Goal: Task Accomplishment & Management: Use online tool/utility

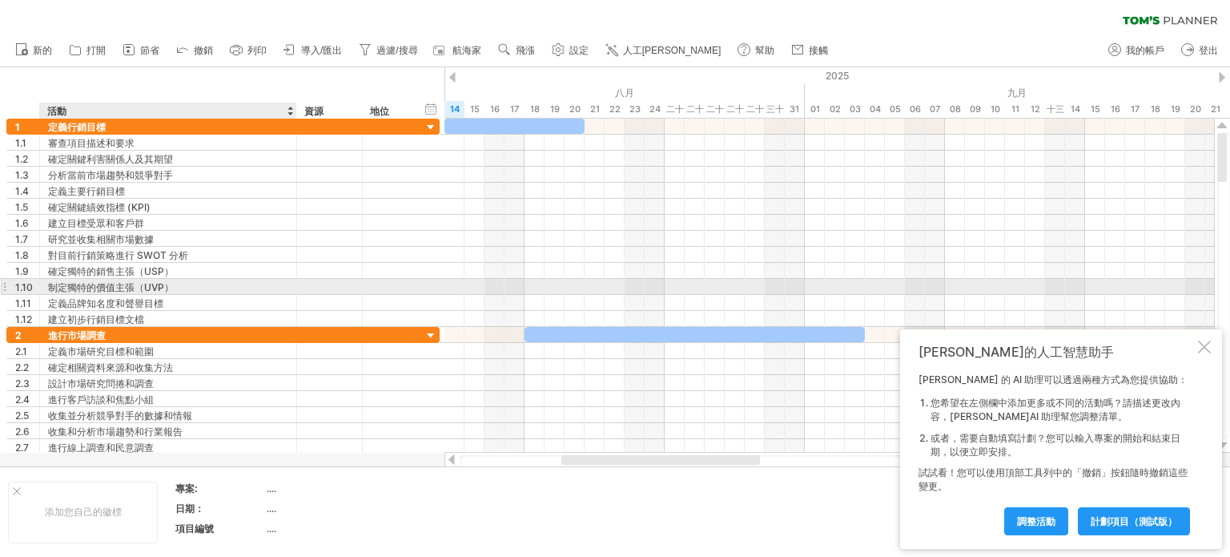
click at [273, 292] on div "制定獨特的價值主張（UVP）" at bounding box center [168, 286] width 240 height 15
click at [1205, 340] on div at bounding box center [1204, 346] width 13 height 13
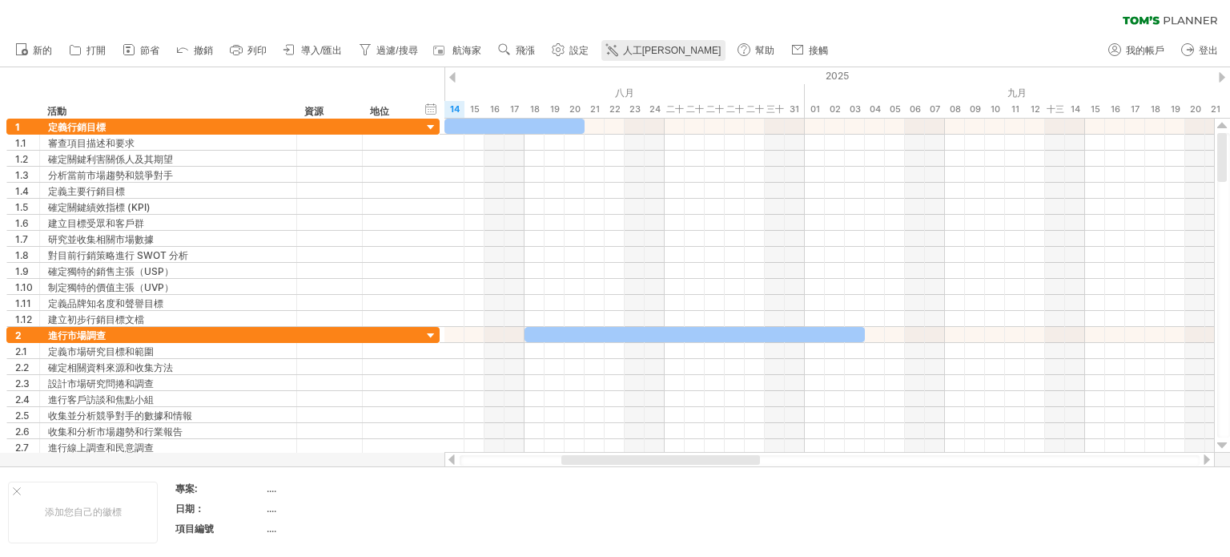
click at [656, 50] on font "人工[PERSON_NAME]" at bounding box center [672, 50] width 99 height 11
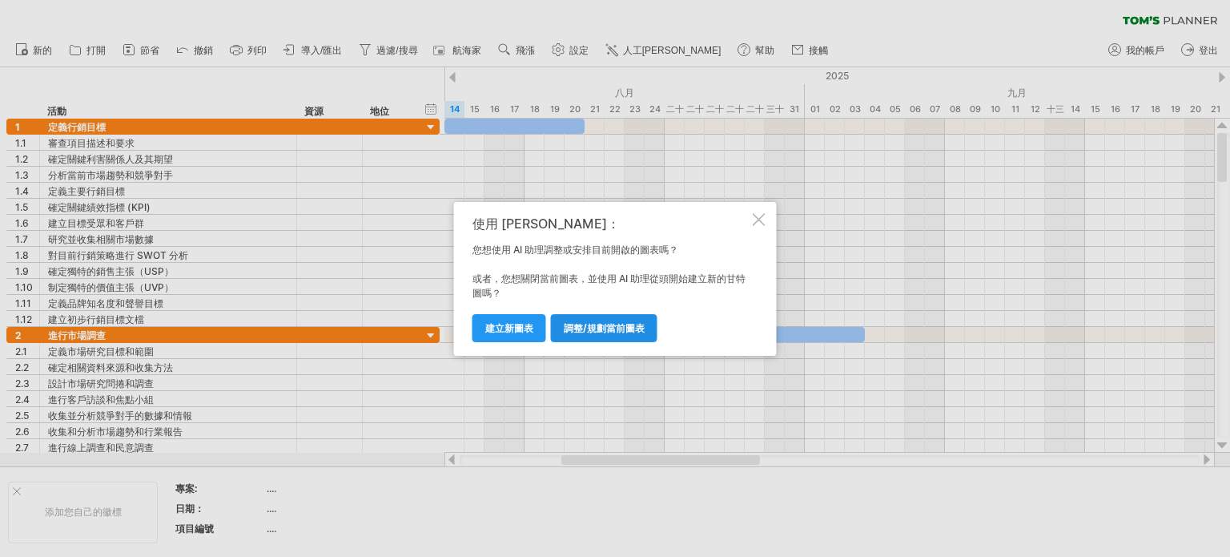
click at [623, 328] on font "調整/規劃當前圖表" at bounding box center [604, 328] width 81 height 12
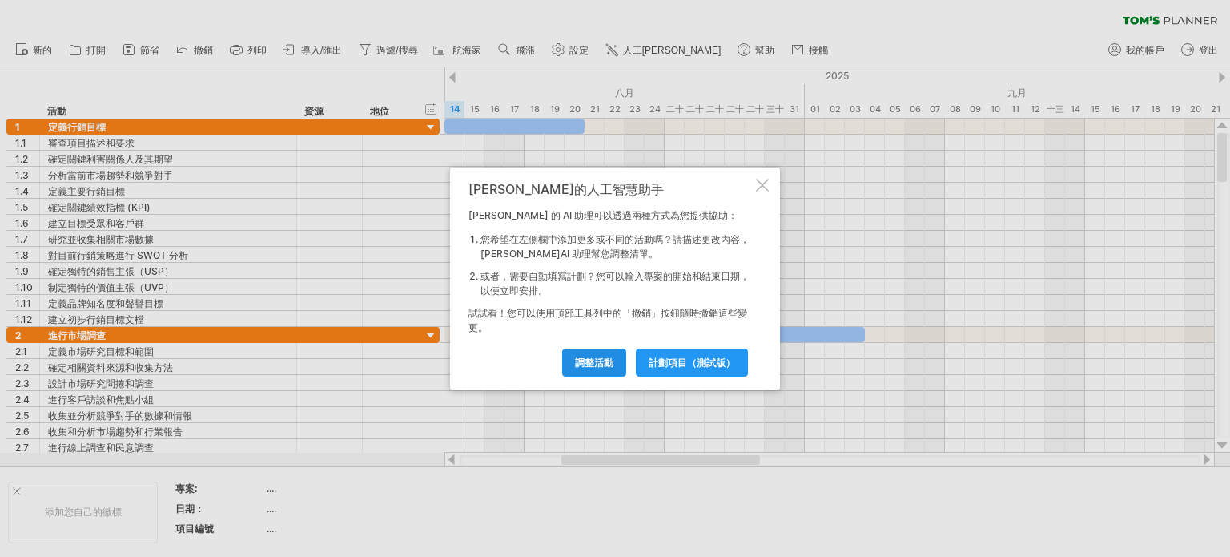
click at [600, 356] on font "調整活動" at bounding box center [594, 362] width 38 height 12
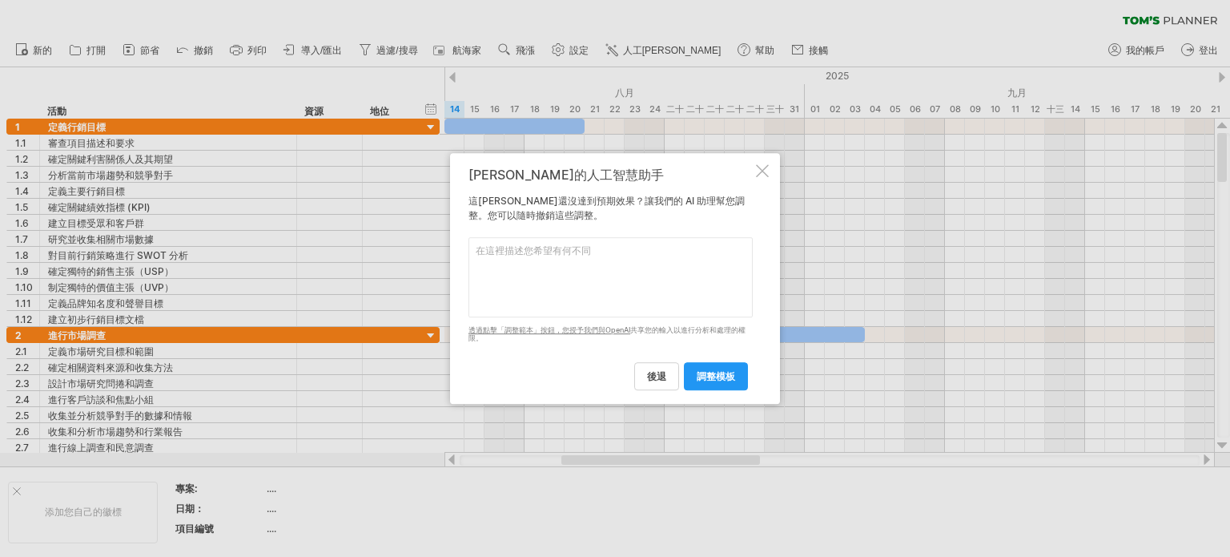
drag, startPoint x: 563, startPoint y: 296, endPoint x: 570, endPoint y: 300, distance: 8.2
click at [564, 294] on textarea at bounding box center [611, 277] width 284 height 80
click at [713, 380] on font "調整模板" at bounding box center [716, 376] width 38 height 12
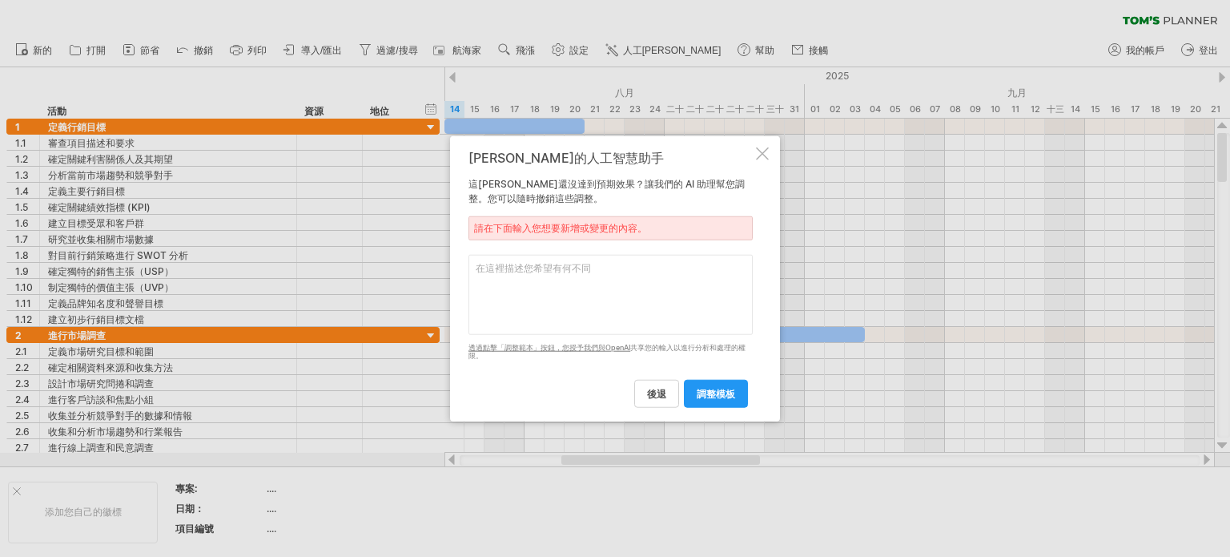
click at [612, 275] on textarea at bounding box center [611, 294] width 284 height 80
type textarea "減少欄位"
click at [716, 396] on font "調整模板" at bounding box center [716, 394] width 38 height 12
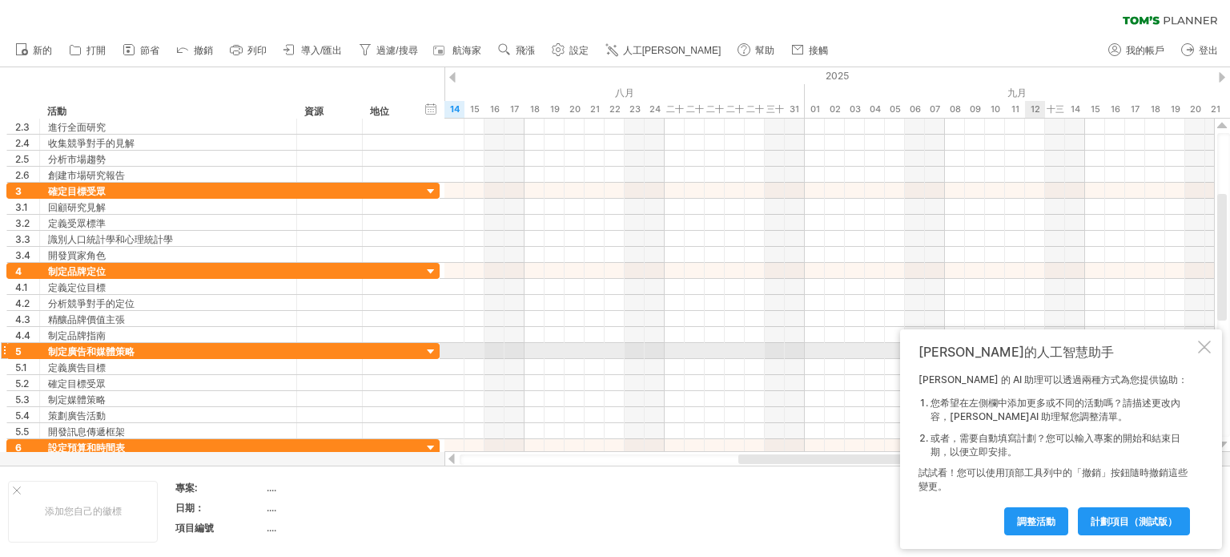
click at [1206, 346] on div at bounding box center [1204, 346] width 13 height 13
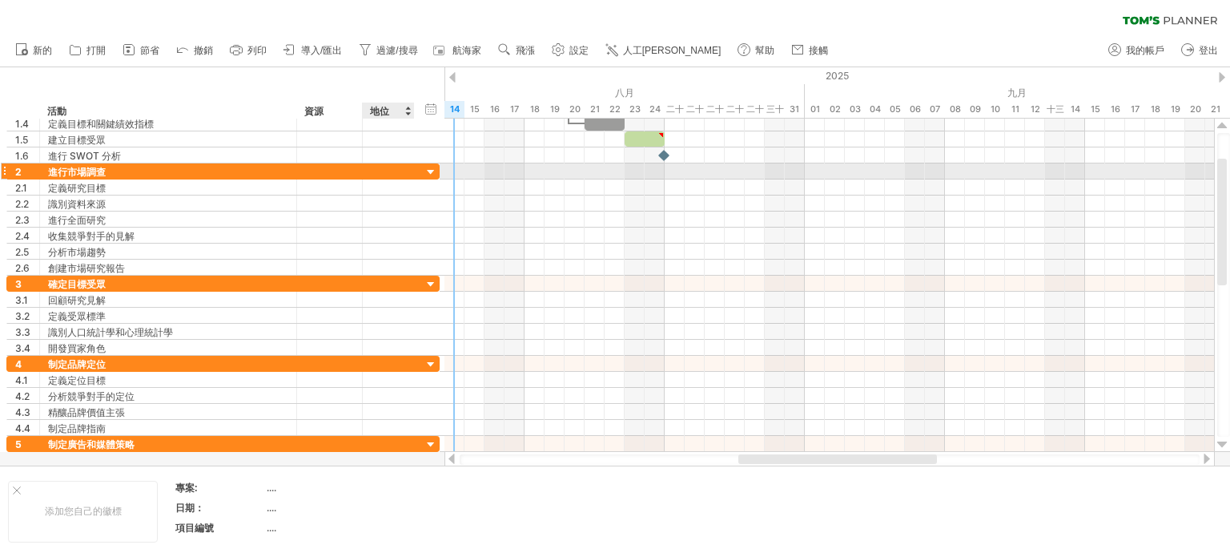
click at [432, 174] on div at bounding box center [431, 172] width 15 height 15
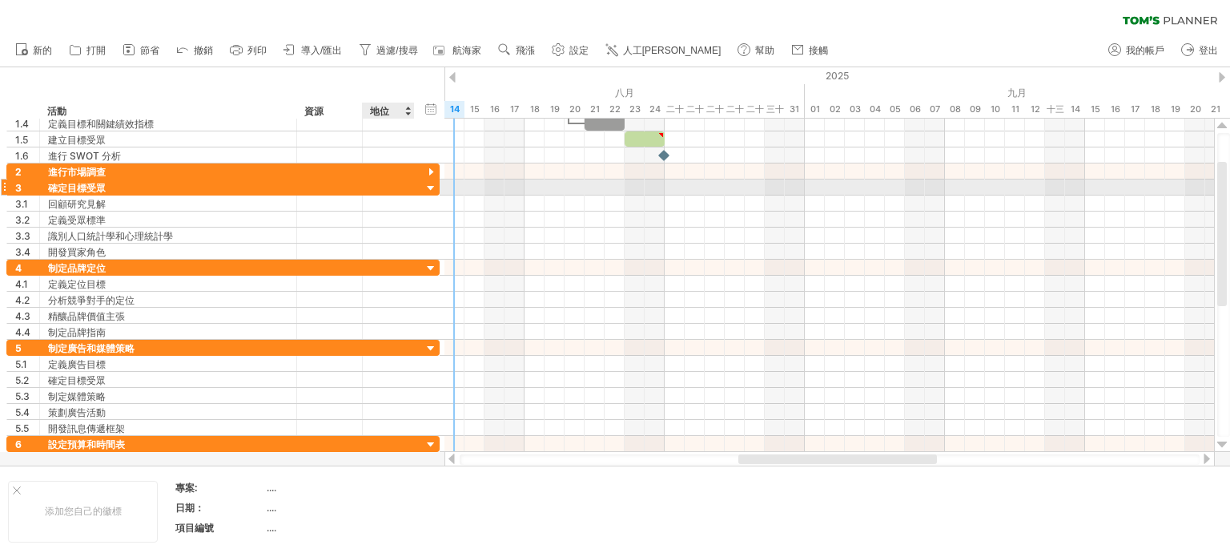
click at [430, 186] on div at bounding box center [431, 188] width 15 height 15
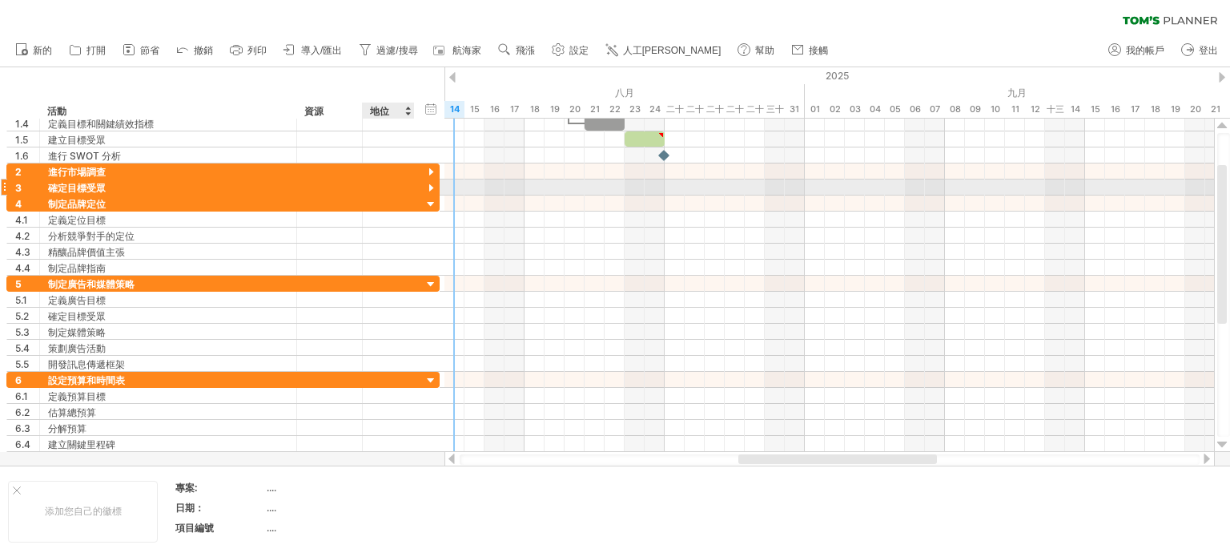
click at [430, 186] on div at bounding box center [431, 188] width 15 height 15
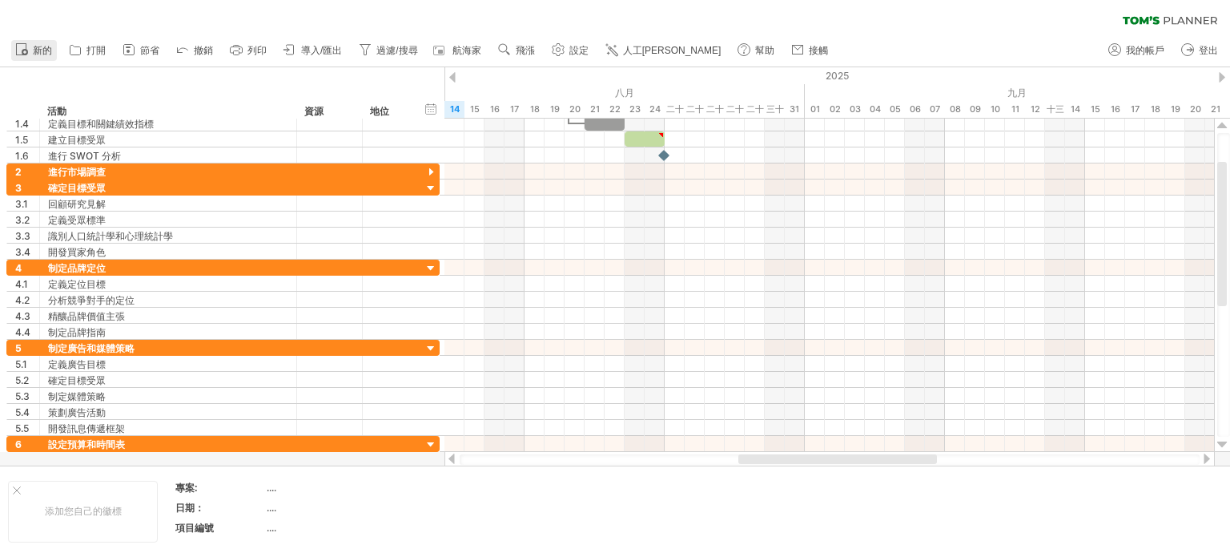
click at [37, 55] on font "新的" at bounding box center [42, 50] width 19 height 11
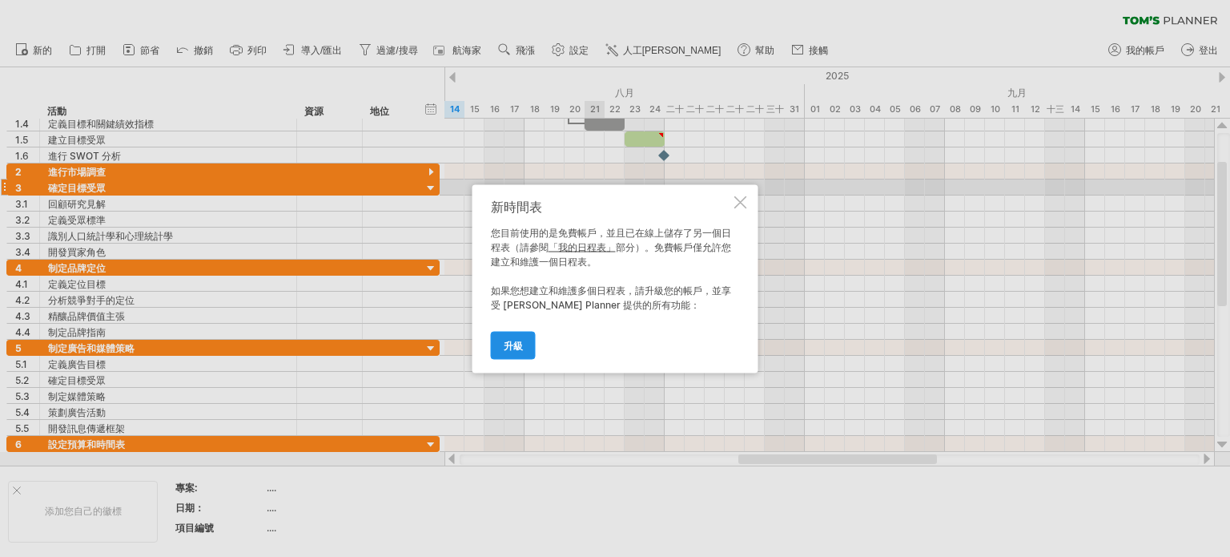
click at [509, 344] on font "升級" at bounding box center [513, 345] width 19 height 12
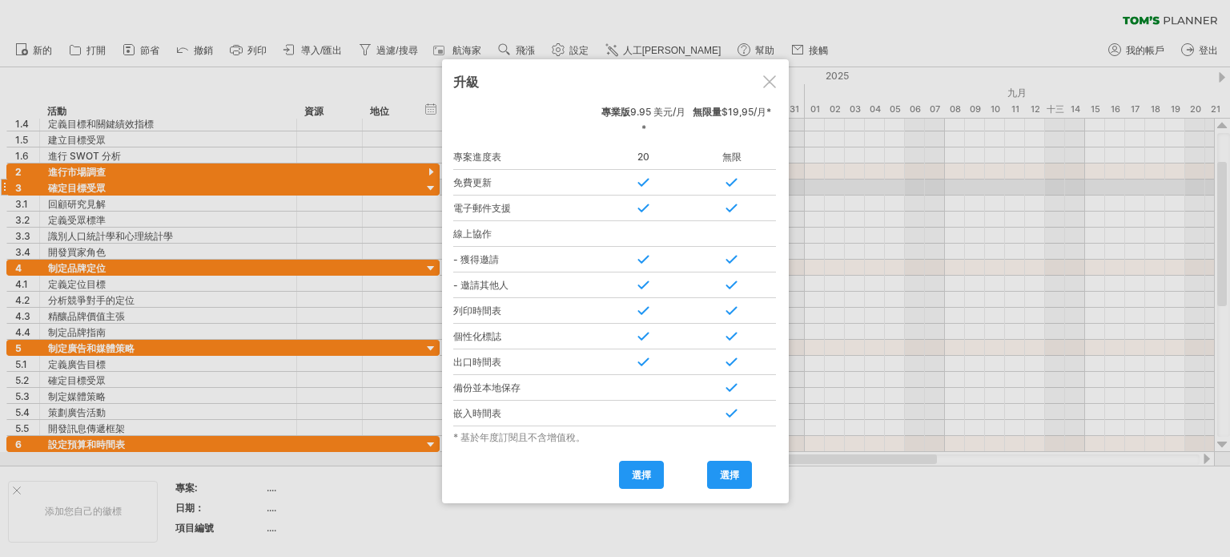
click at [769, 82] on div at bounding box center [769, 81] width 13 height 13
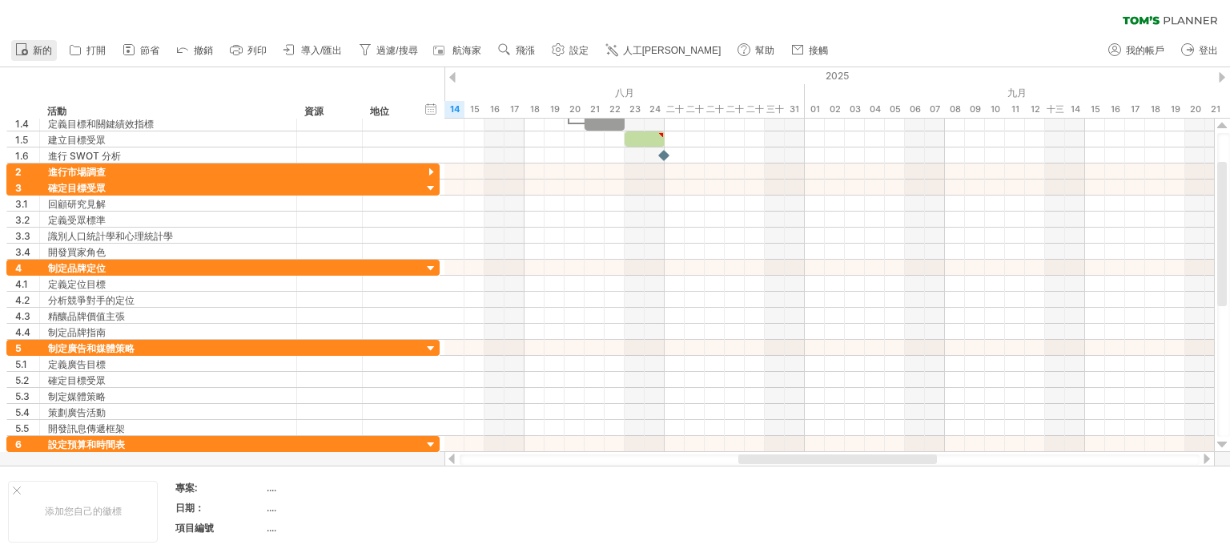
click at [38, 50] on font "新的" at bounding box center [42, 50] width 19 height 11
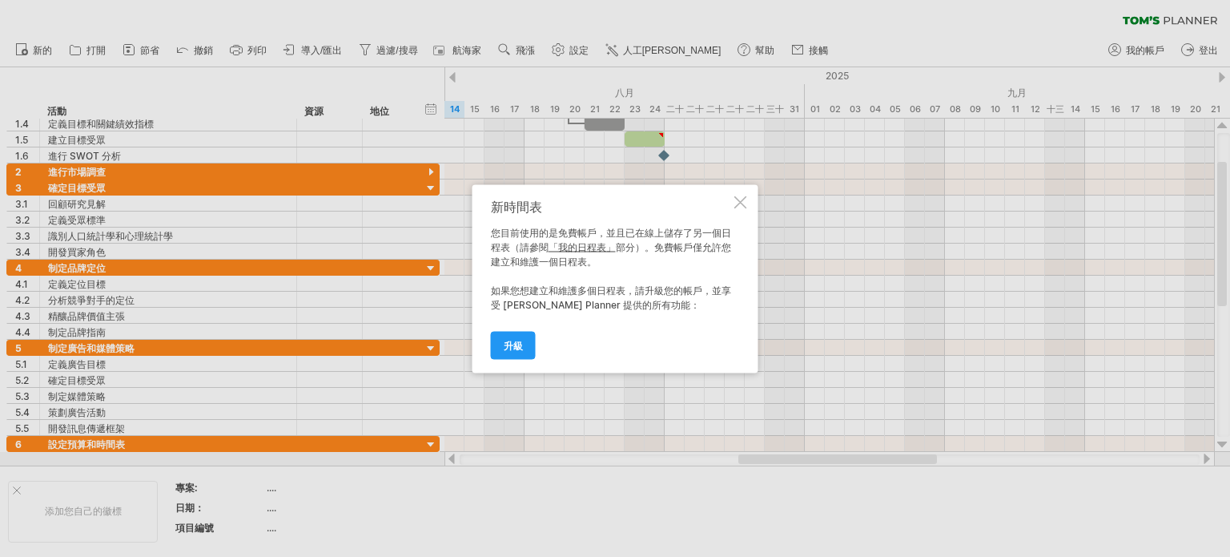
click at [742, 207] on div at bounding box center [740, 201] width 13 height 13
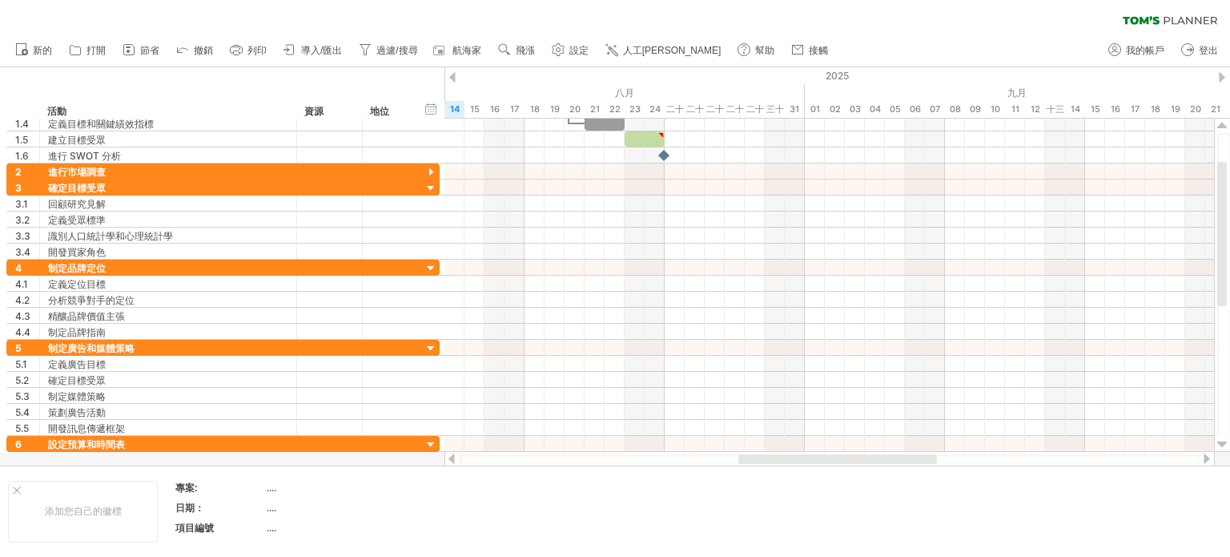
drag, startPoint x: 106, startPoint y: 43, endPoint x: 147, endPoint y: 80, distance: 55.6
click at [106, 44] on link "打開" at bounding box center [88, 50] width 46 height 21
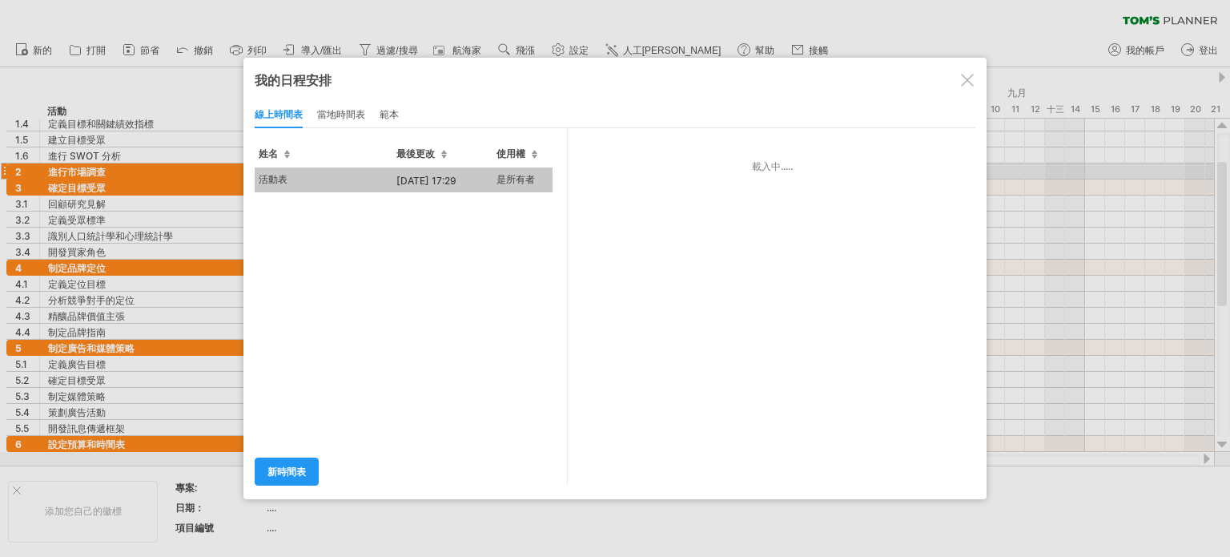
type input "***"
type input "**********"
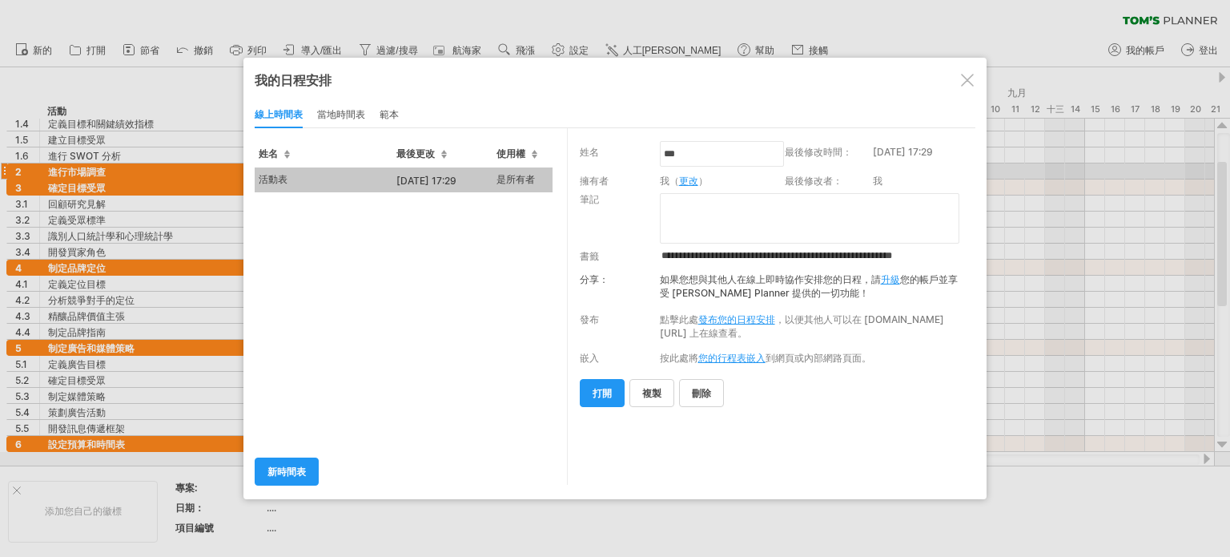
click at [964, 84] on div at bounding box center [967, 80] width 13 height 13
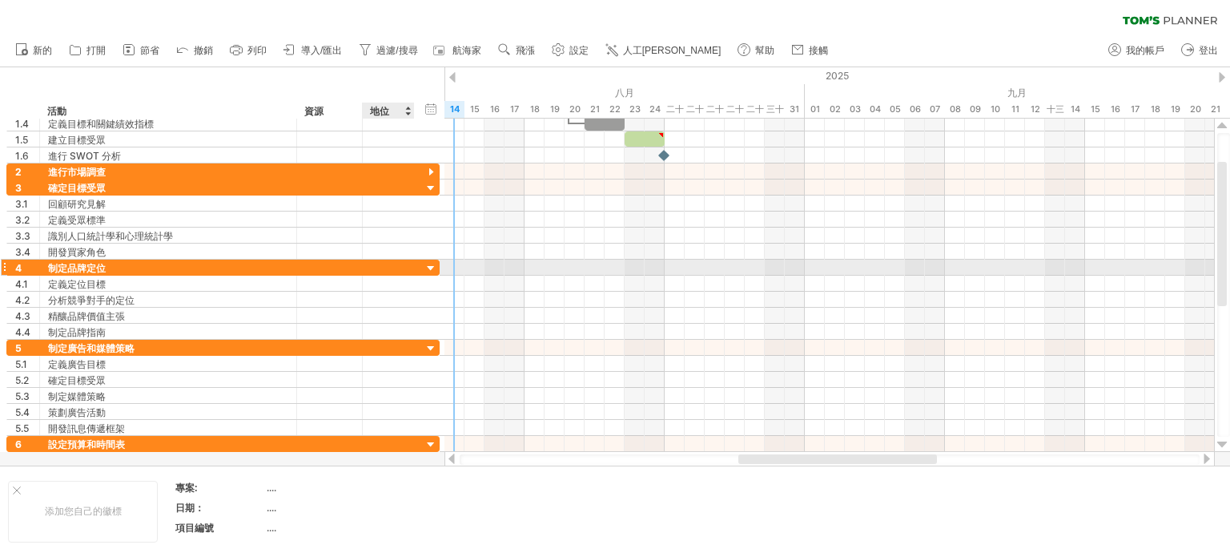
click at [436, 267] on div at bounding box center [431, 268] width 15 height 15
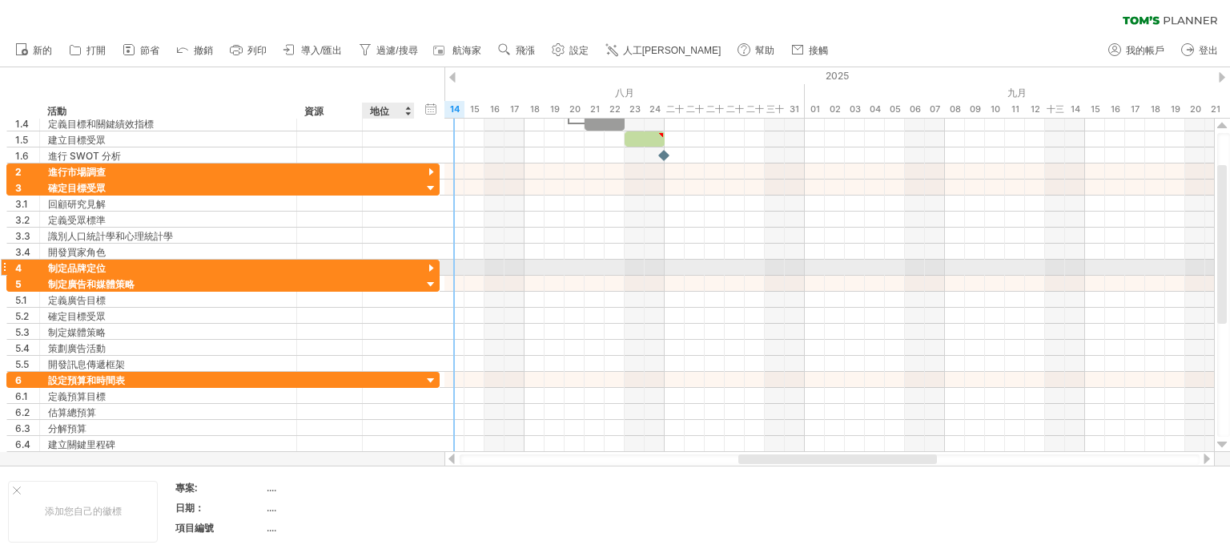
click at [435, 267] on div at bounding box center [431, 268] width 15 height 15
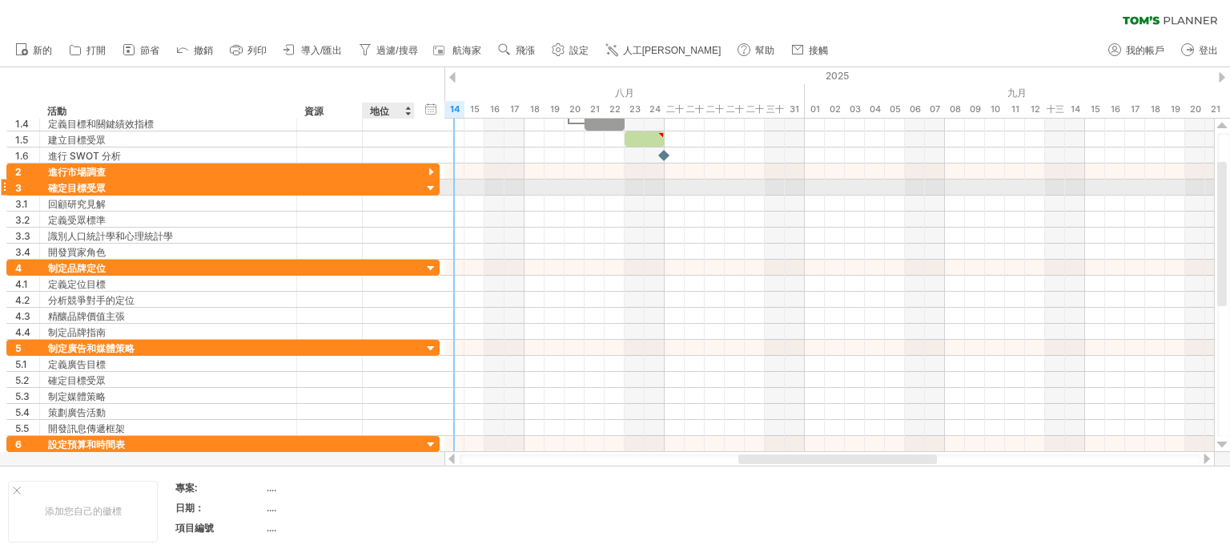
click at [429, 182] on div at bounding box center [431, 188] width 15 height 15
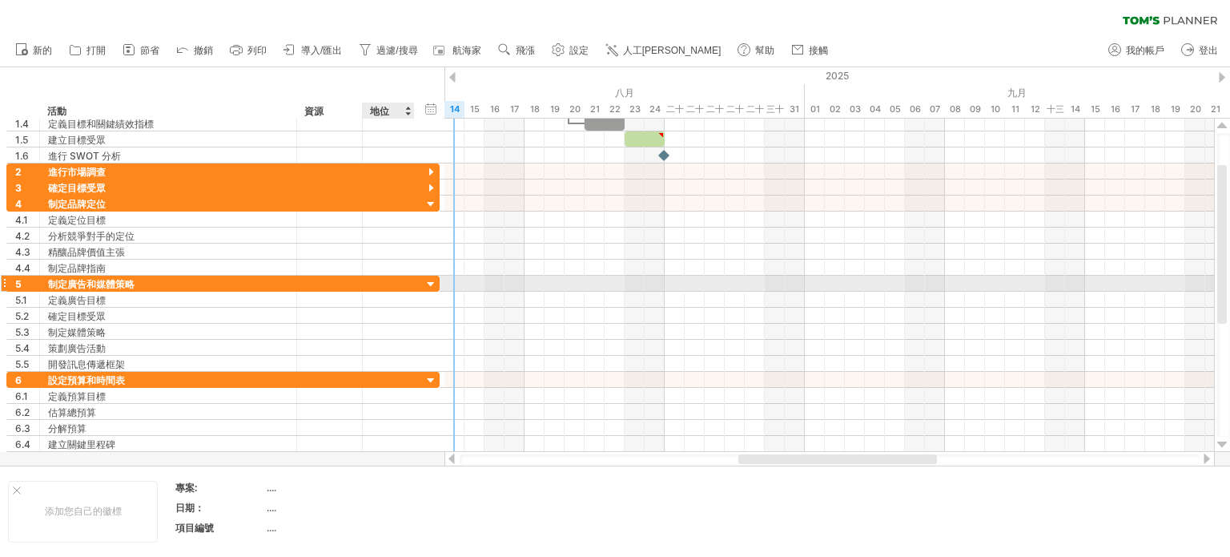
click at [429, 282] on div at bounding box center [431, 284] width 15 height 15
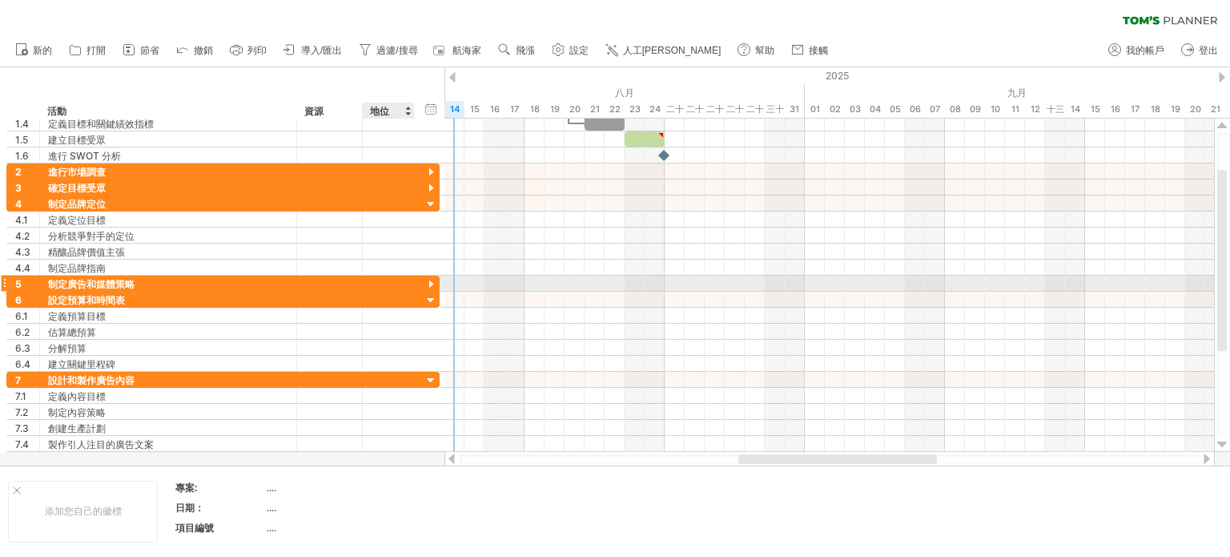
click at [429, 282] on div at bounding box center [431, 284] width 15 height 15
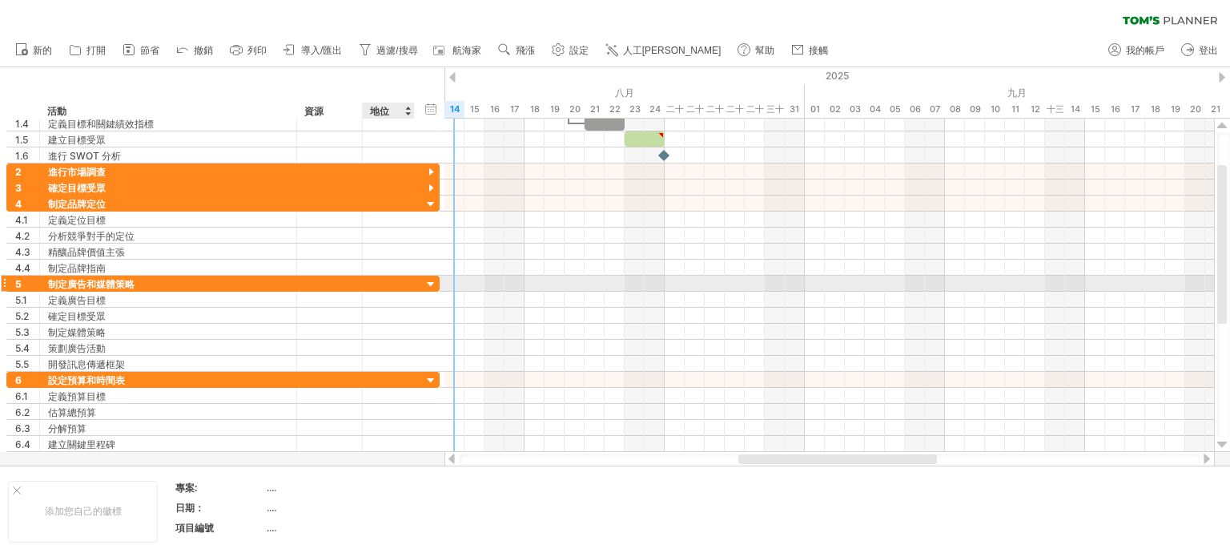
click at [429, 281] on div at bounding box center [431, 284] width 15 height 15
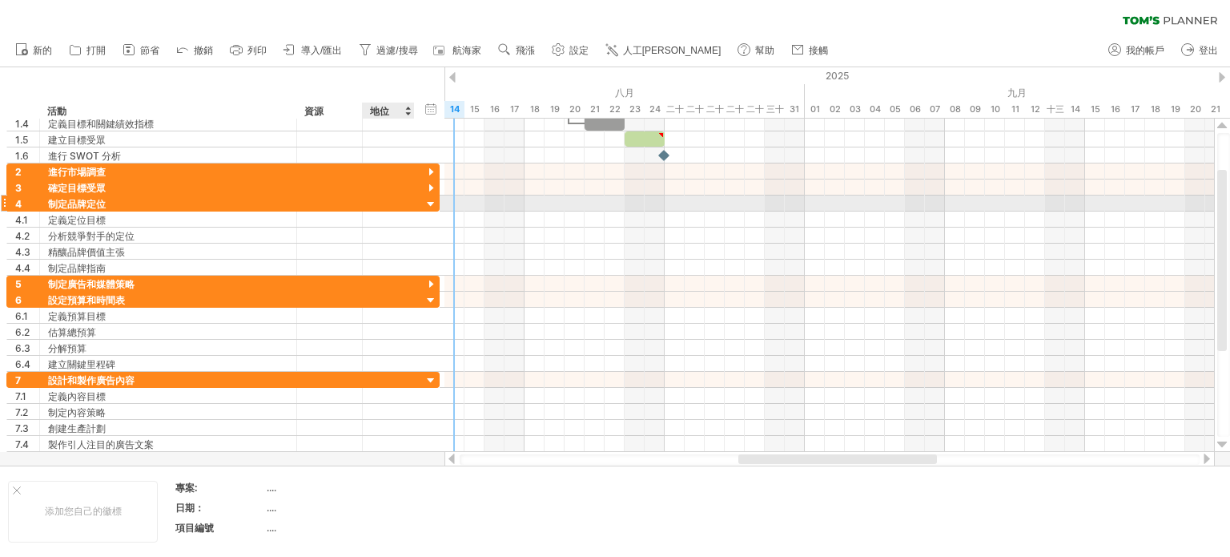
click at [428, 203] on div at bounding box center [431, 204] width 15 height 15
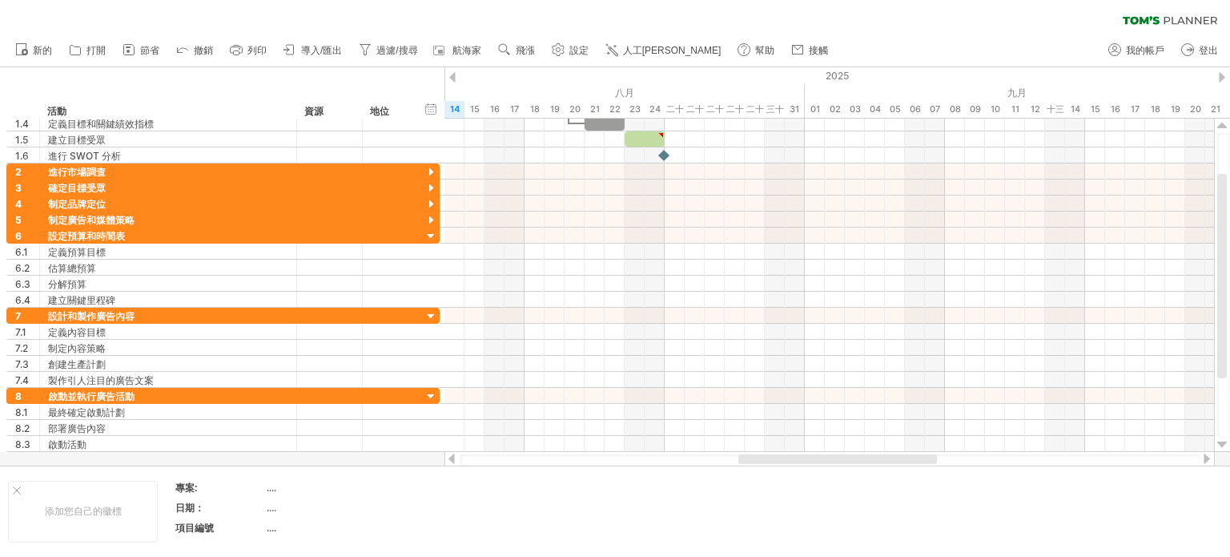
click at [999, 31] on div "清除過濾器 重新套用濾鏡" at bounding box center [615, 17] width 1230 height 34
